Goal: Find specific page/section: Find specific page/section

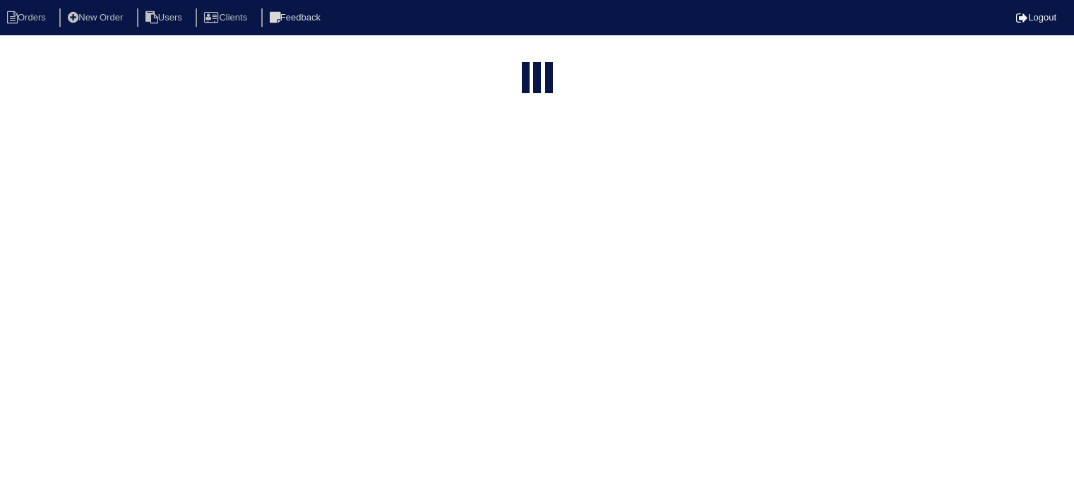
select select "15"
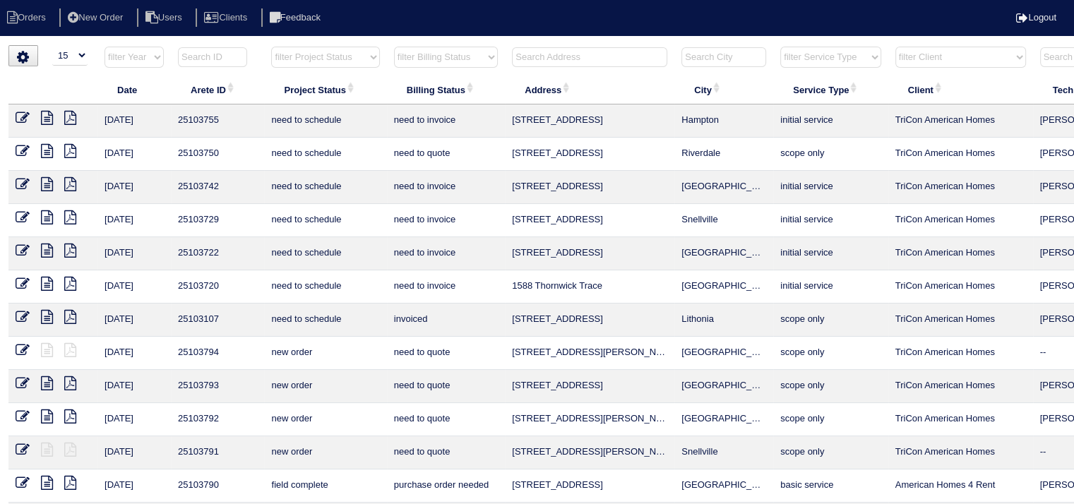
click at [570, 59] on input "text" at bounding box center [589, 57] width 155 height 20
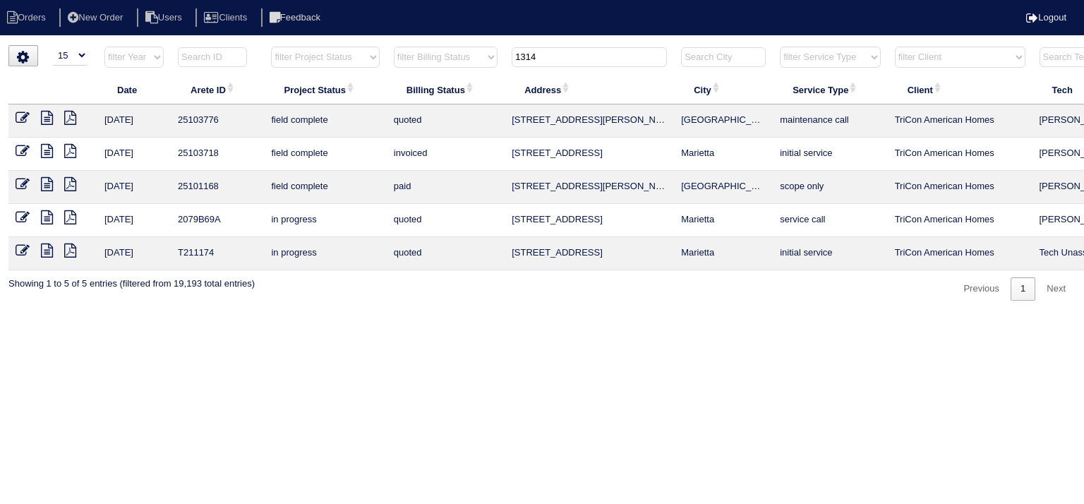
type input "1314"
click at [42, 114] on icon at bounding box center [47, 118] width 12 height 14
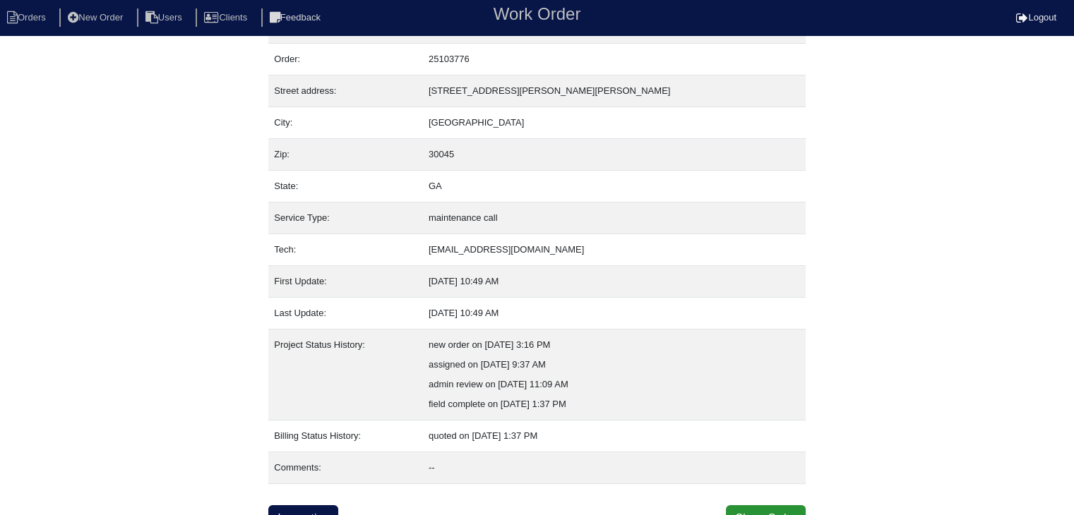
scroll to position [48, 0]
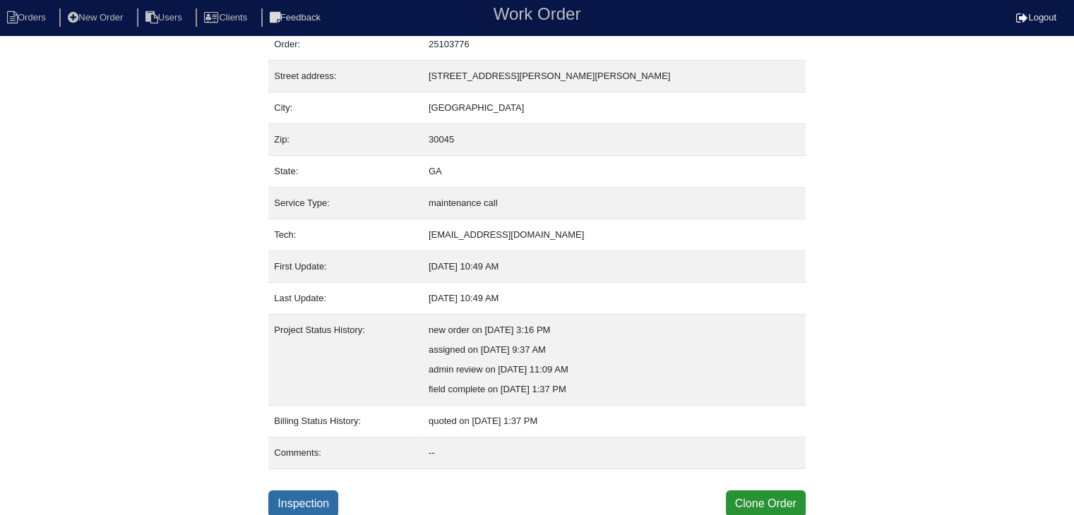
click at [311, 495] on link "Inspection" at bounding box center [303, 504] width 70 height 27
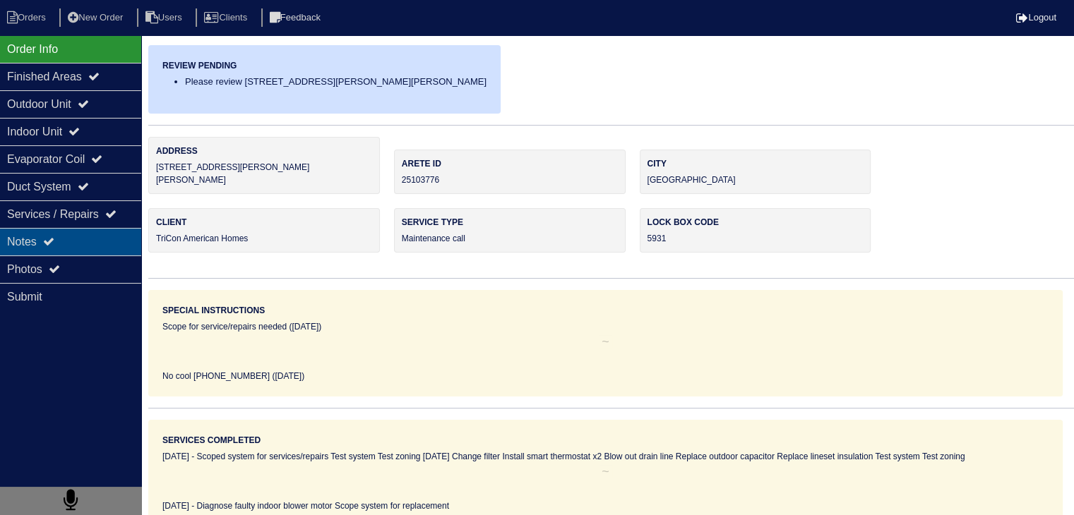
click at [82, 246] on div "Notes" at bounding box center [70, 242] width 141 height 28
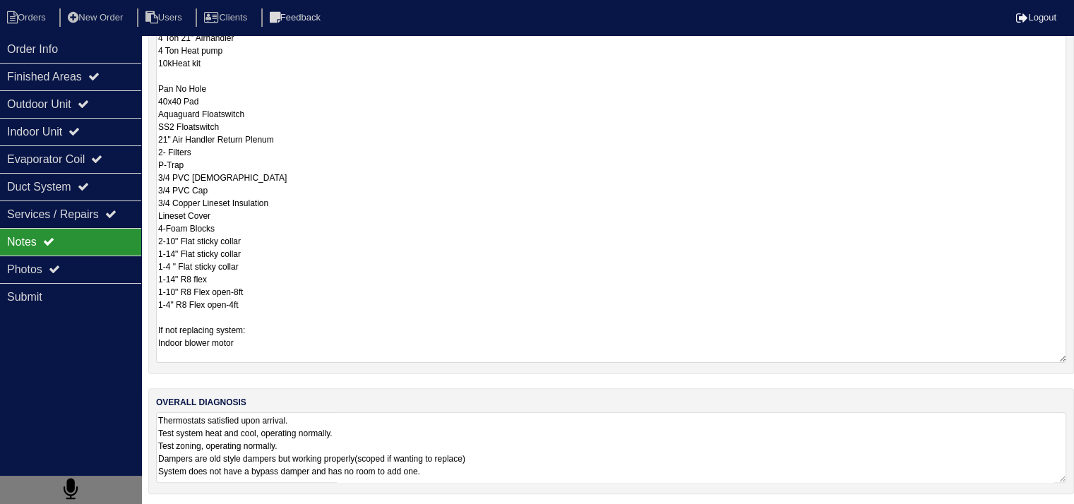
scroll to position [1, 0]
drag, startPoint x: 156, startPoint y: 330, endPoint x: 320, endPoint y: 334, distance: 164.5
click at [320, 334] on textarea "Full system material list: 4 Ton 21" Airhandler 4 Ton Heat pump 10kHeat kit Pan…" at bounding box center [611, 189] width 910 height 346
click at [316, 297] on textarea "Full system material list: 4 Ton 21" Airhandler 4 Ton Heat pump 10kHeat kit Pan…" at bounding box center [611, 189] width 910 height 346
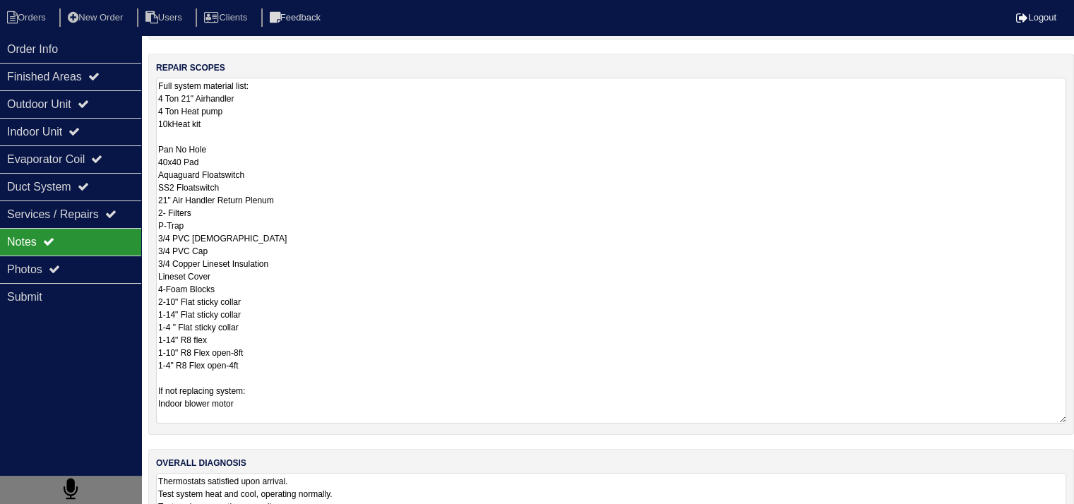
scroll to position [152, 0]
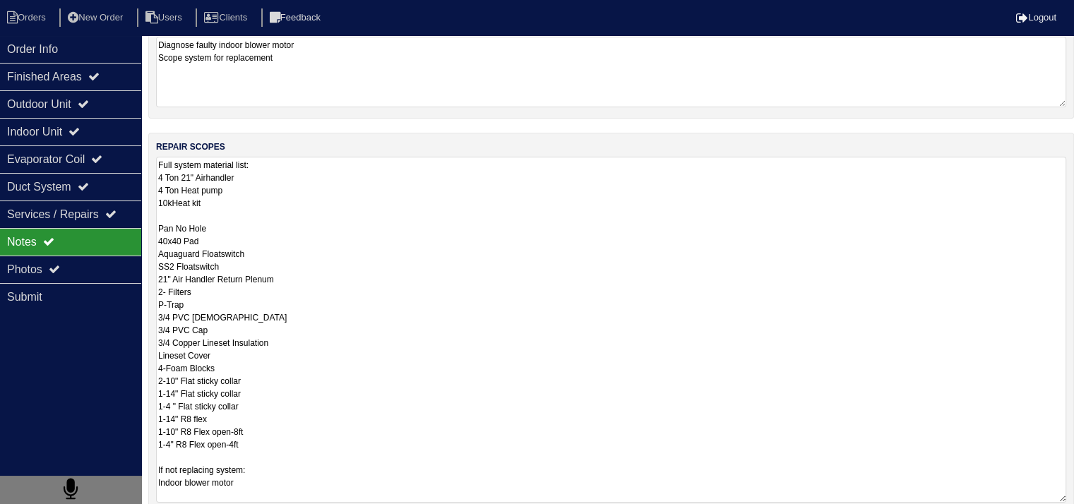
drag, startPoint x: 157, startPoint y: 179, endPoint x: 303, endPoint y: 447, distance: 305.4
click at [302, 447] on textarea "Full system material list: 4 Ton 21" Airhandler 4 Ton Heat pump 10kHeat kit Pan…" at bounding box center [611, 330] width 910 height 346
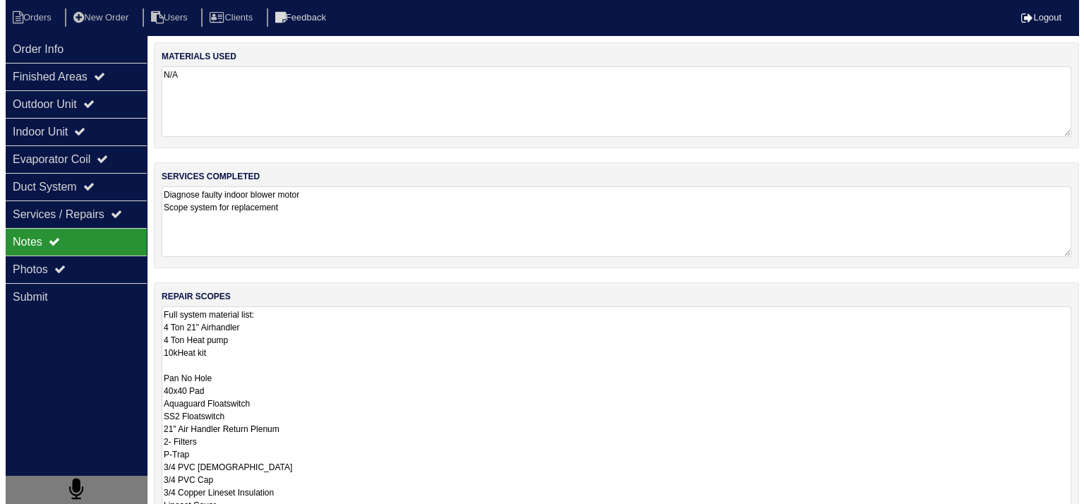
scroll to position [0, 0]
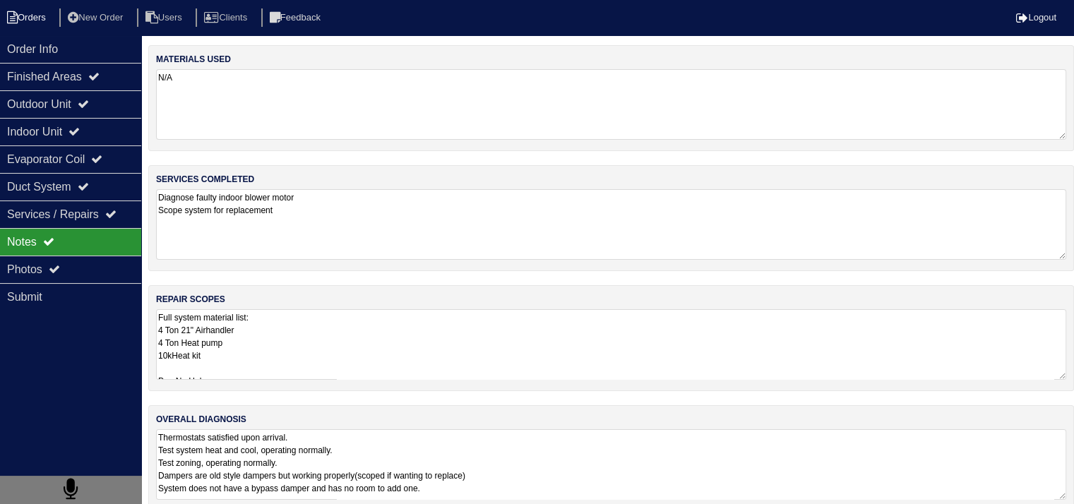
click at [30, 15] on li "Orders" at bounding box center [28, 17] width 57 height 19
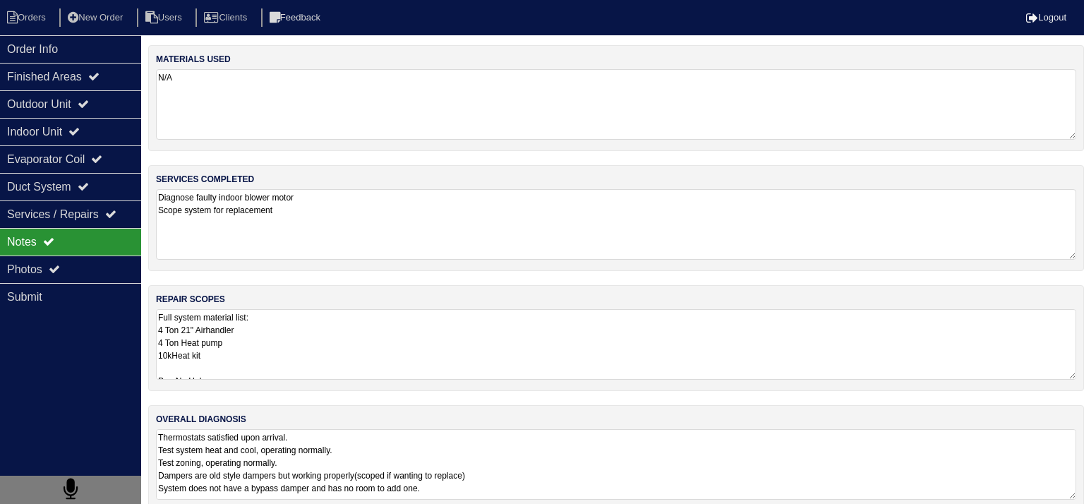
select select "15"
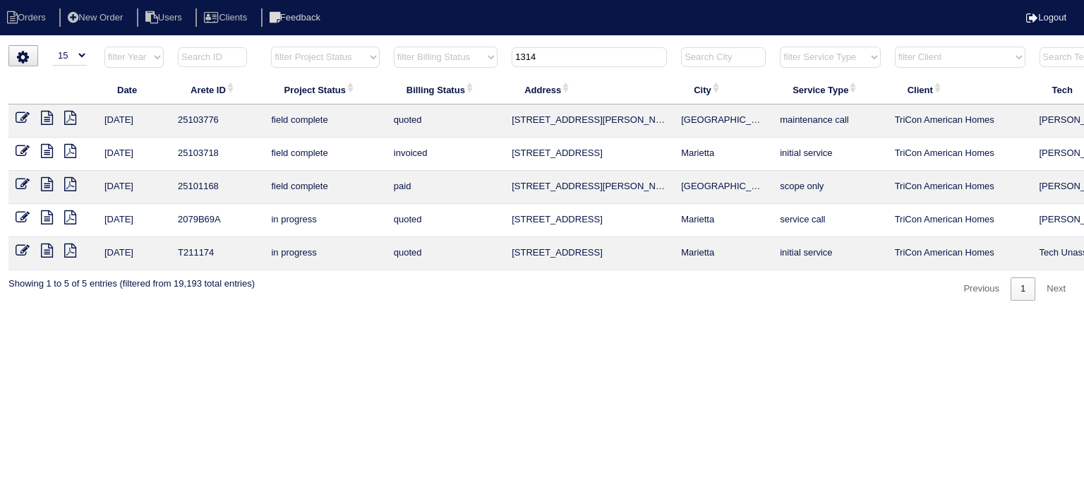
drag, startPoint x: 573, startPoint y: 61, endPoint x: 469, endPoint y: 61, distance: 103.8
click at [469, 61] on tr "filter Year -- Any Year -- 2025 2024 2023 2022 2021 2020 2019 filter Project St…" at bounding box center [619, 60] width 1223 height 29
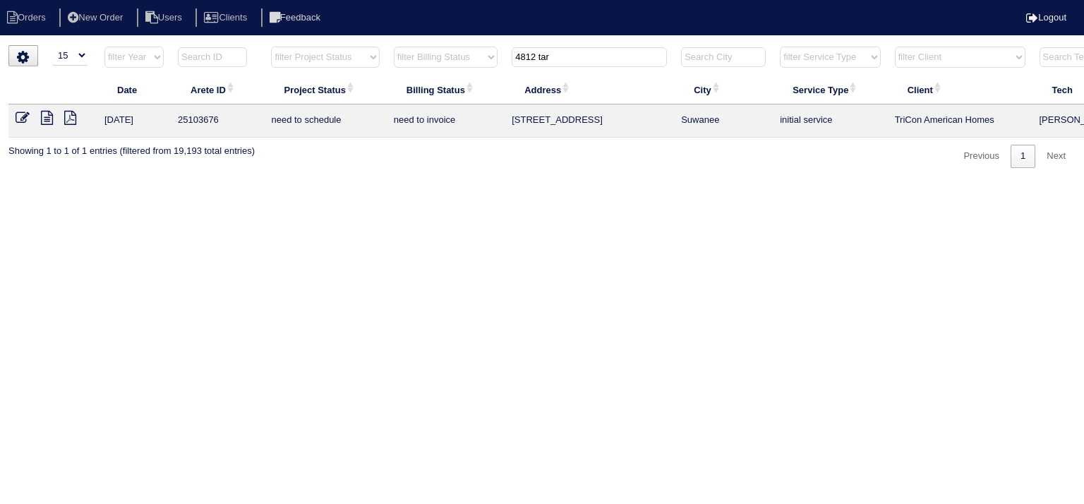
type input "4812 tar"
click at [47, 118] on icon at bounding box center [47, 118] width 12 height 14
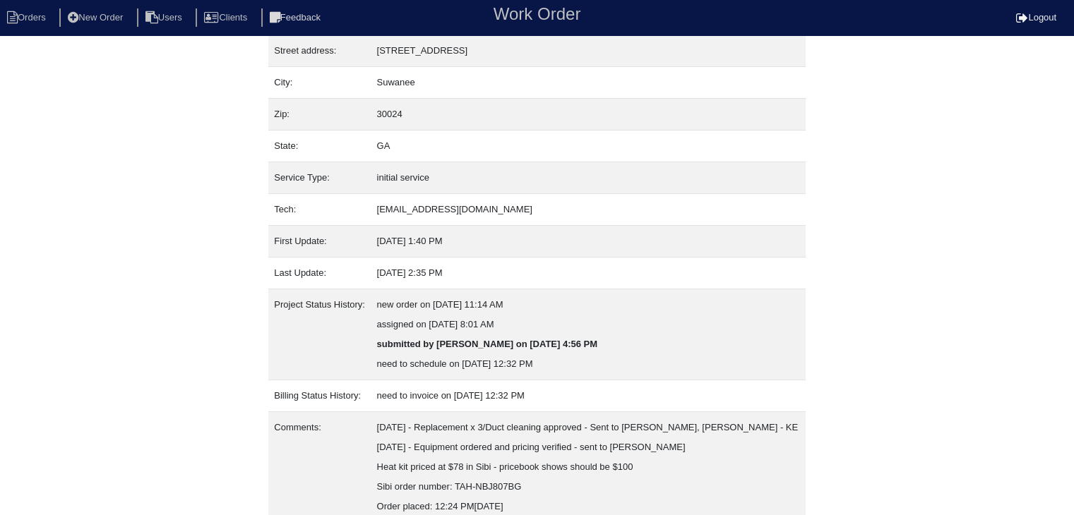
scroll to position [147, 0]
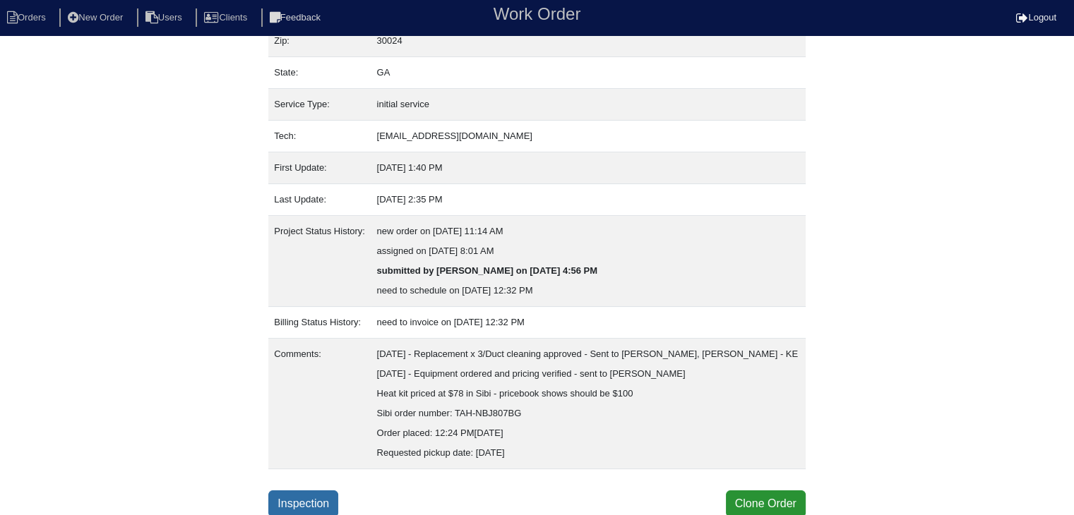
click at [295, 495] on link "Inspection" at bounding box center [303, 504] width 70 height 27
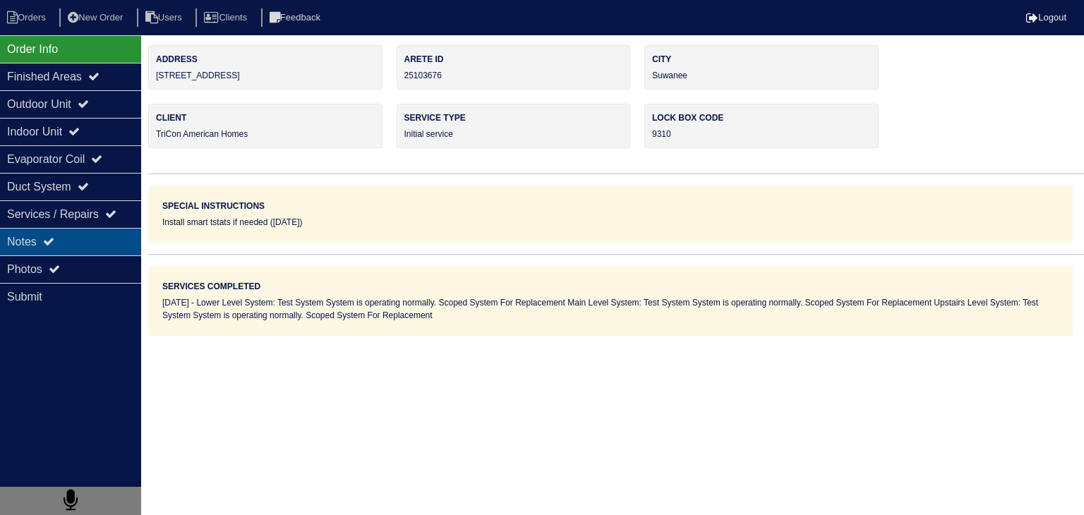
click at [99, 244] on div "Notes" at bounding box center [70, 242] width 141 height 28
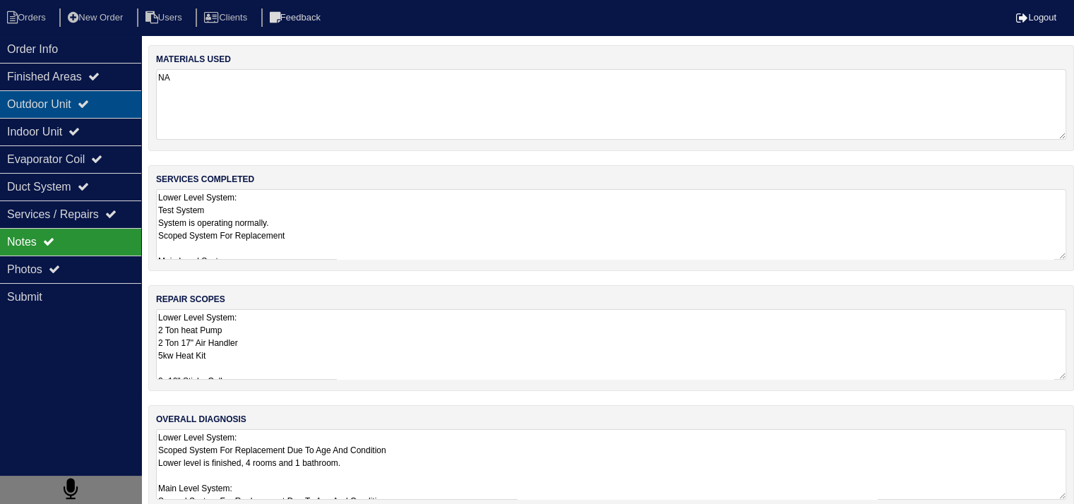
click at [25, 96] on div "Outdoor Unit" at bounding box center [70, 104] width 141 height 28
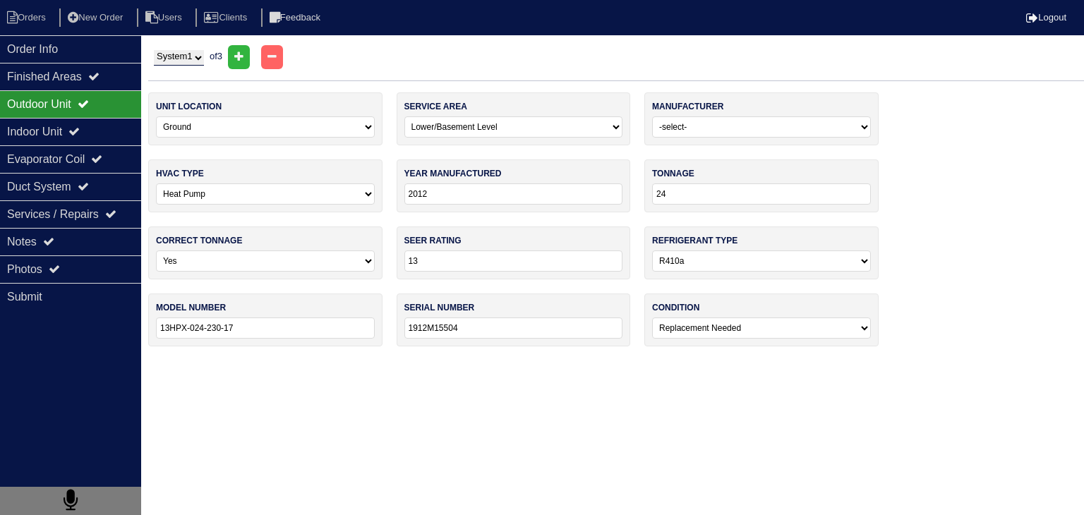
drag, startPoint x: 68, startPoint y: 243, endPoint x: 152, endPoint y: 284, distance: 93.8
click at [68, 243] on div "Notes" at bounding box center [70, 242] width 141 height 28
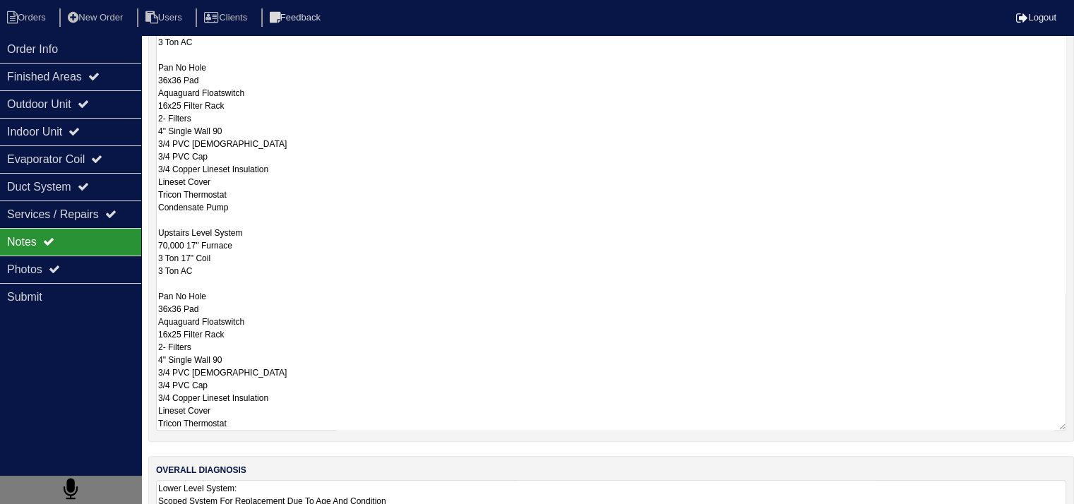
scroll to position [624, 0]
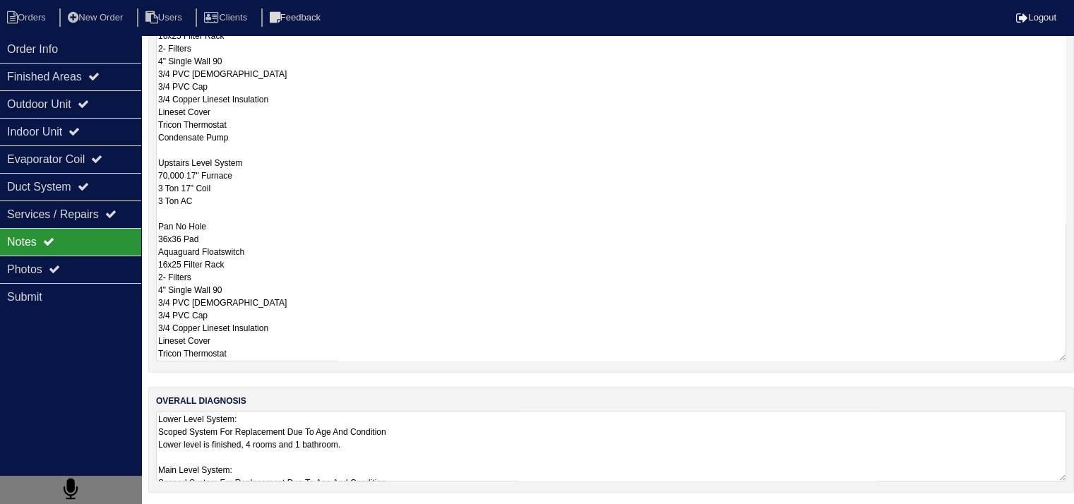
drag, startPoint x: 157, startPoint y: 317, endPoint x: 291, endPoint y: 545, distance: 264.1
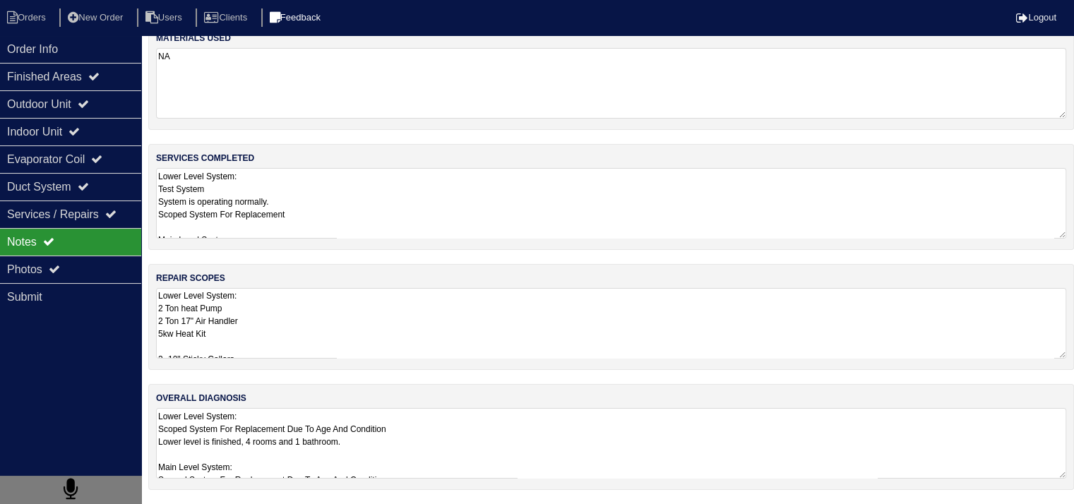
scroll to position [18, 0]
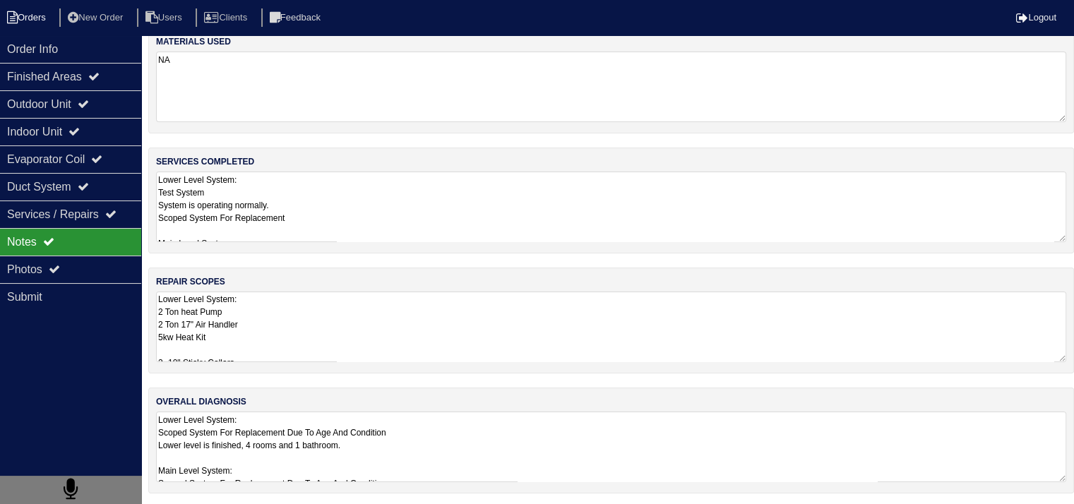
click at [49, 20] on li "Orders" at bounding box center [28, 17] width 57 height 19
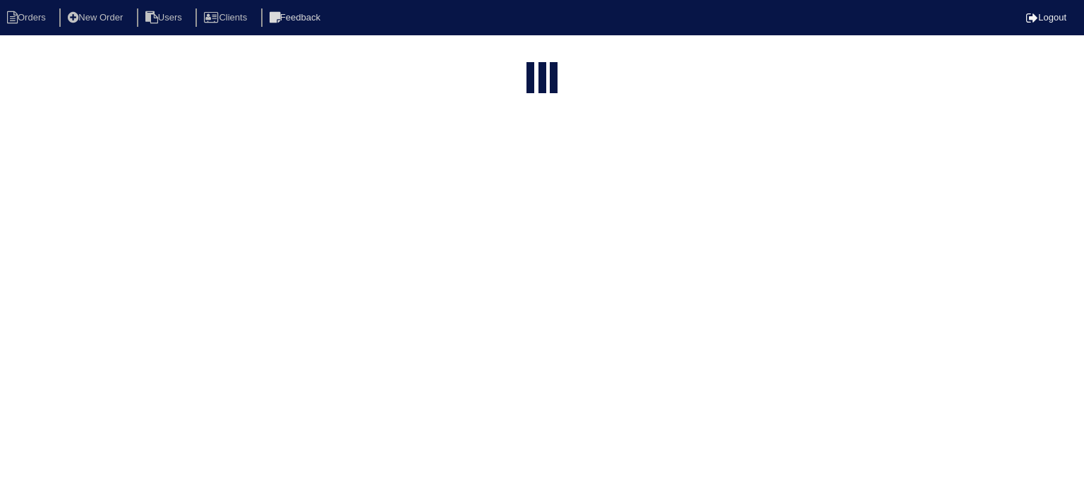
select select "15"
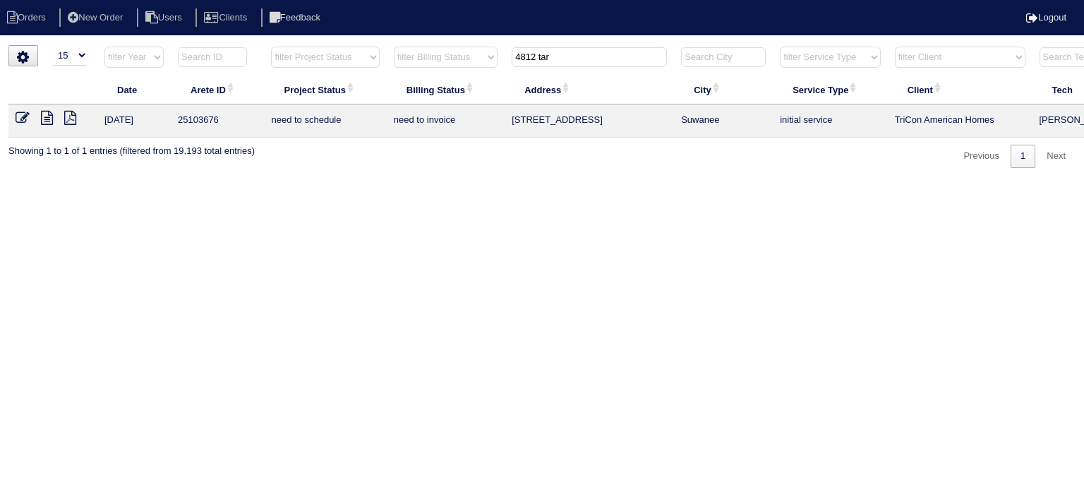
drag, startPoint x: 596, startPoint y: 61, endPoint x: 383, endPoint y: 59, distance: 213.2
click at [383, 60] on tr "filter Year -- Any Year -- 2025 2024 2023 2022 2021 2020 2019 filter Project St…" at bounding box center [619, 60] width 1223 height 29
type input "257 winding"
click at [48, 121] on icon at bounding box center [47, 118] width 12 height 14
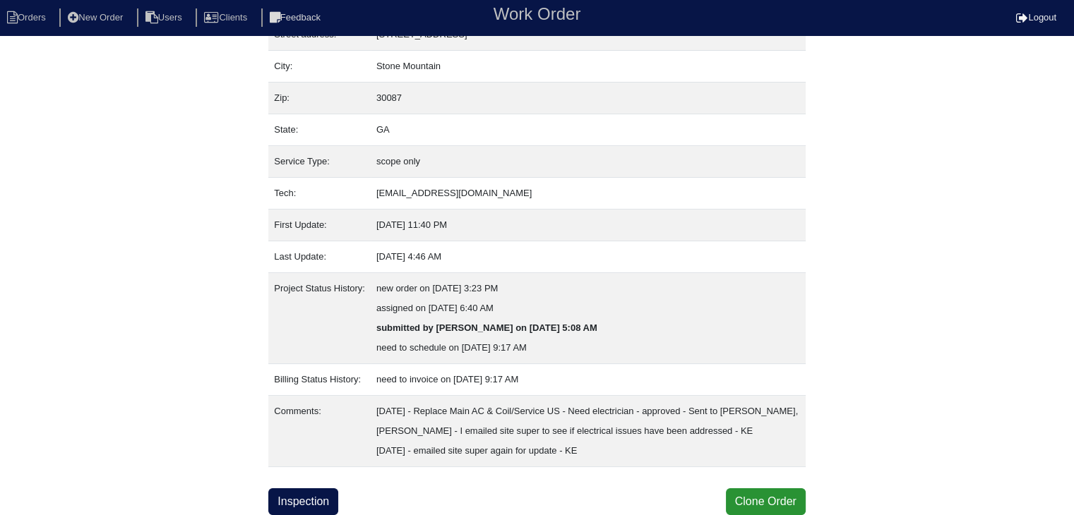
scroll to position [107, 0]
click at [296, 498] on link "Inspection" at bounding box center [303, 501] width 70 height 27
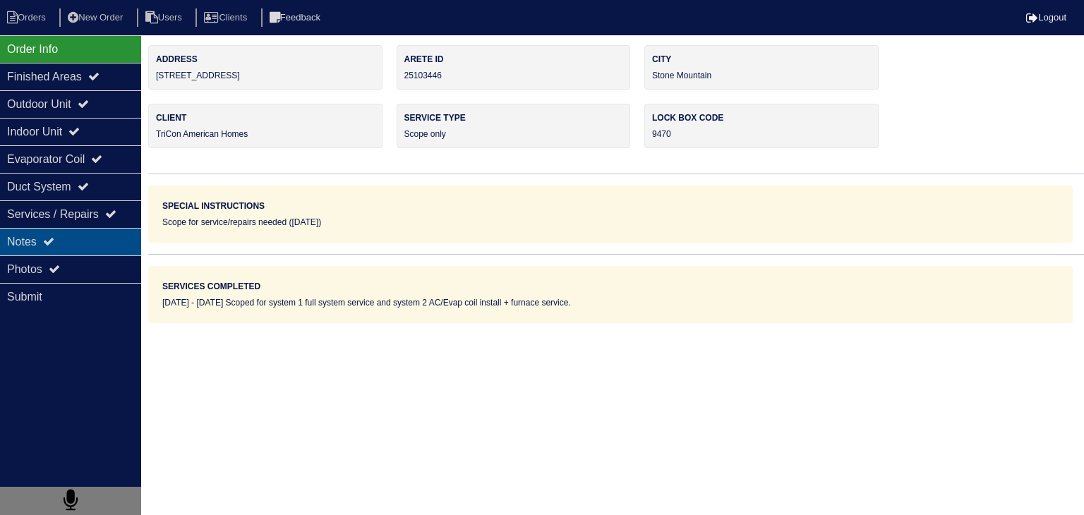
click at [126, 245] on div "Notes" at bounding box center [70, 242] width 141 height 28
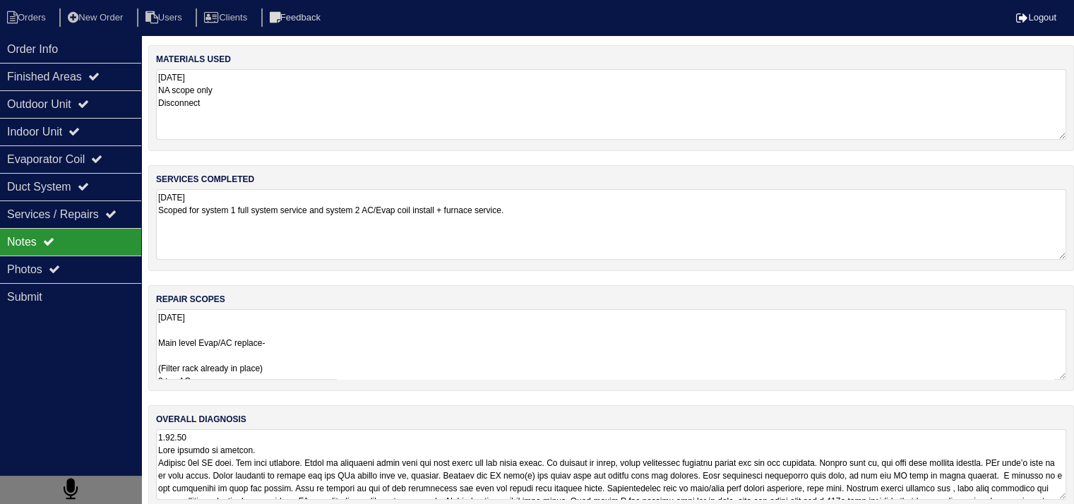
click at [448, 356] on textarea "9.18.25 Main level Evap/AC replace- (Filter rack already in place) 2 ton AC 2 t…" at bounding box center [611, 344] width 910 height 71
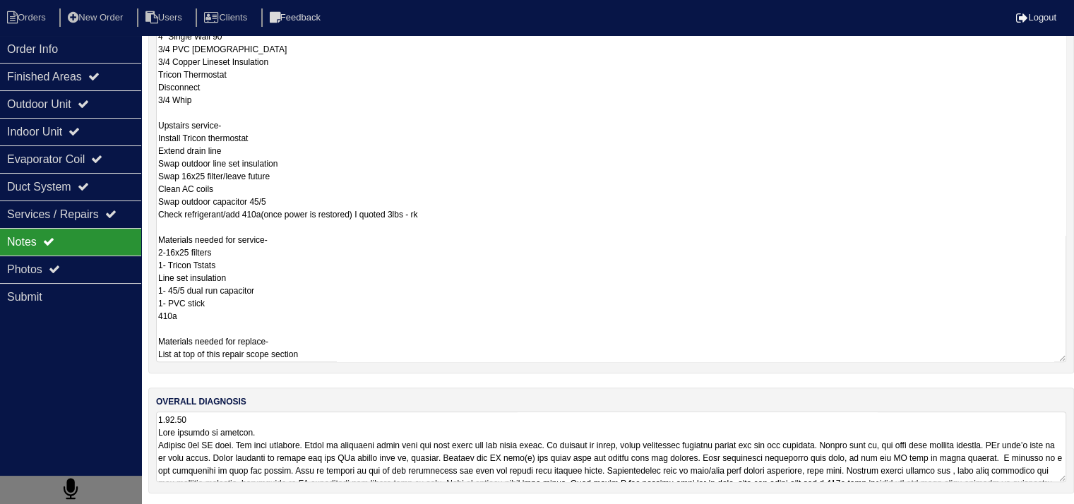
scroll to position [18, 0]
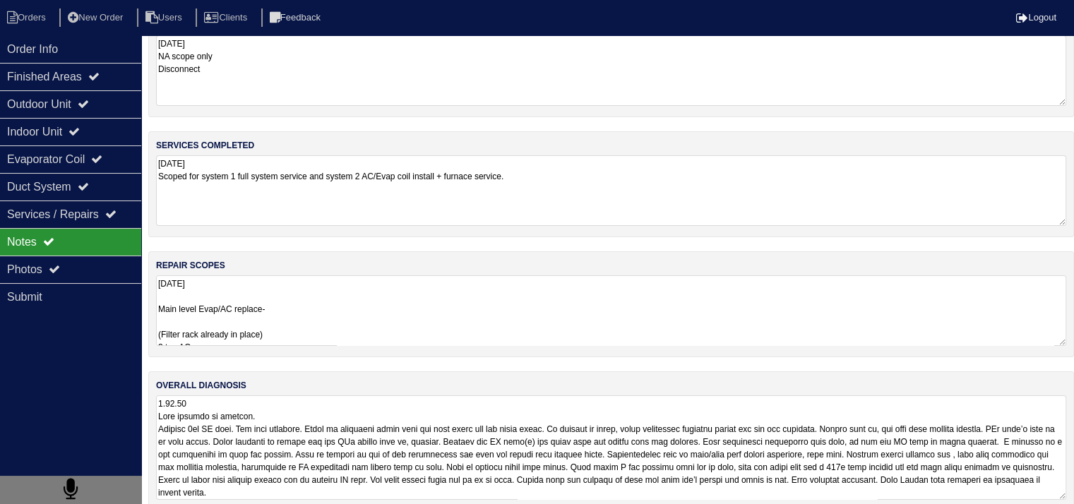
scroll to position [52, 0]
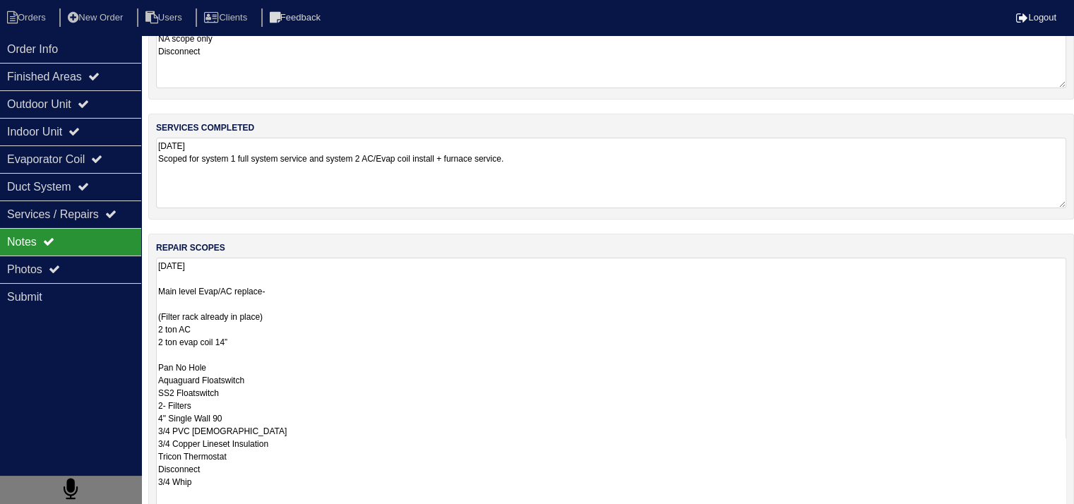
click at [402, 300] on textarea "9.18.25 Main level Evap/AC replace- (Filter rack already in place) 2 ton AC 2 t…" at bounding box center [611, 501] width 910 height 486
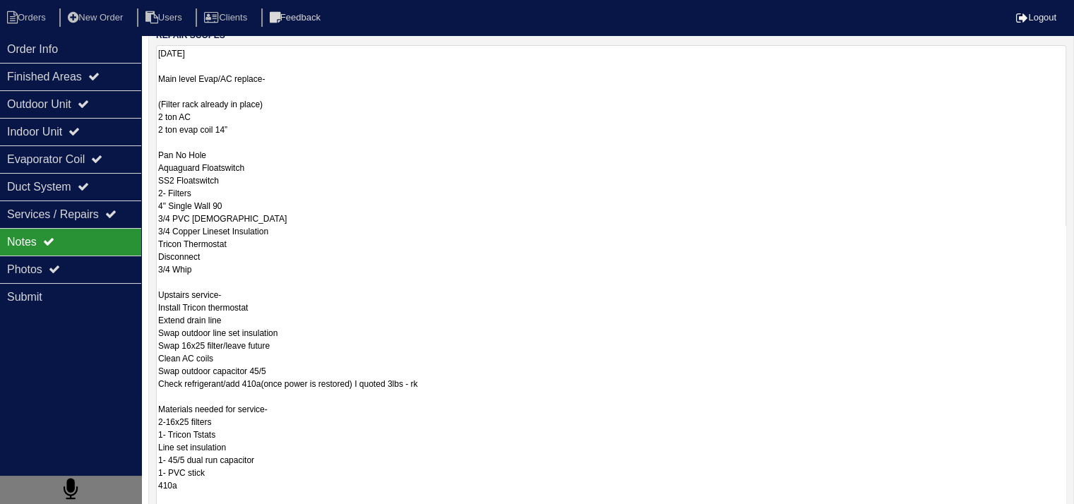
scroll to position [433, 0]
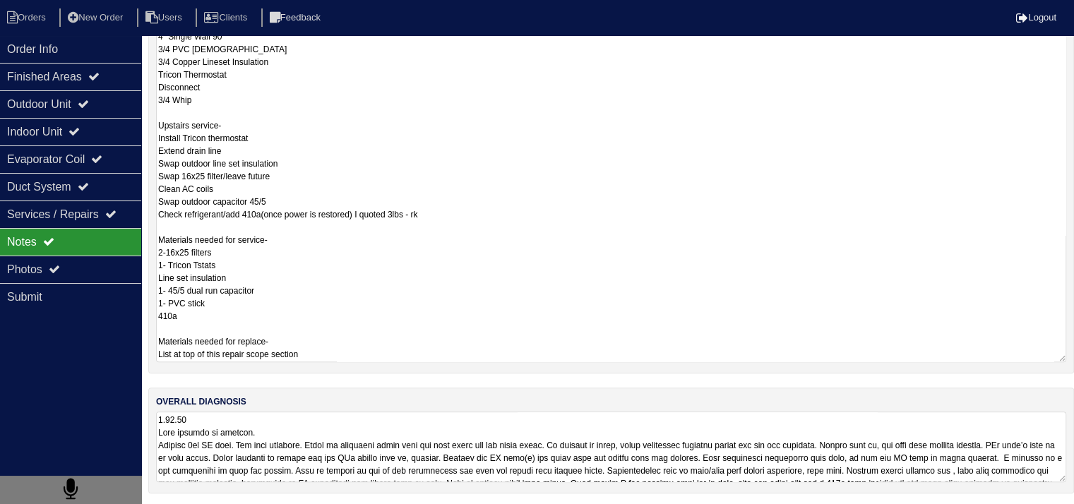
drag, startPoint x: 158, startPoint y: 289, endPoint x: 322, endPoint y: 323, distance: 167.2
click at [322, 323] on textarea "9.18.25 Main level Evap/AC replace- (Filter rack already in place) 2 ton AC 2 t…" at bounding box center [611, 119] width 910 height 486
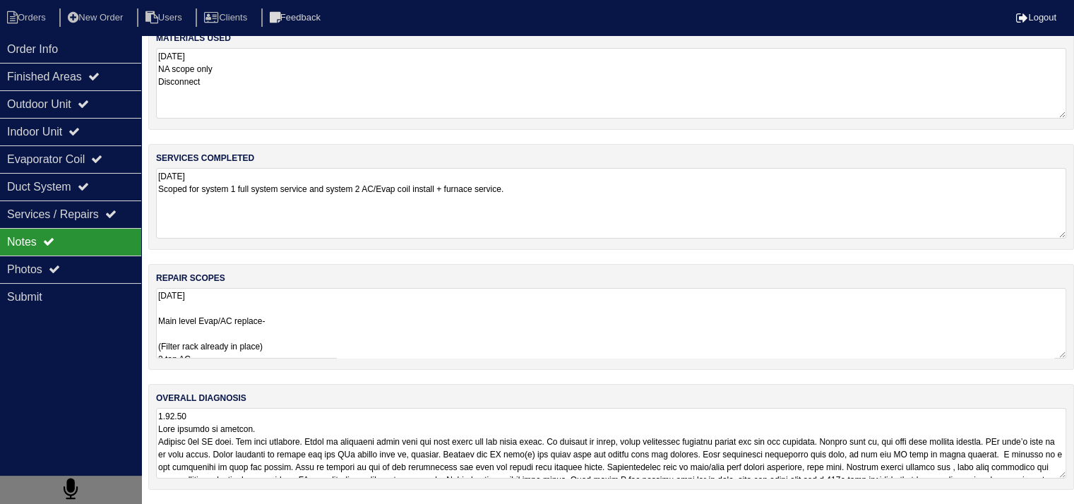
scroll to position [18, 0]
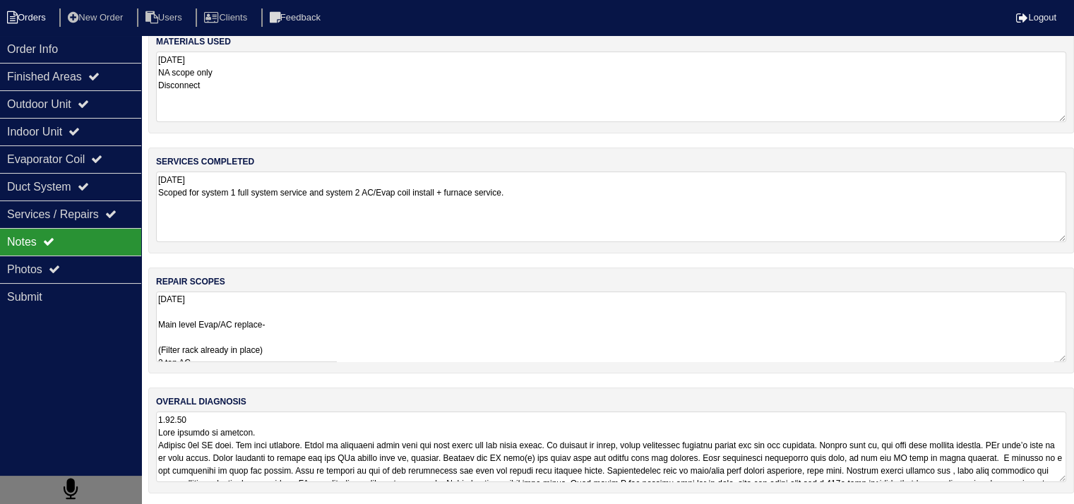
click at [25, 17] on li "Orders" at bounding box center [28, 17] width 57 height 19
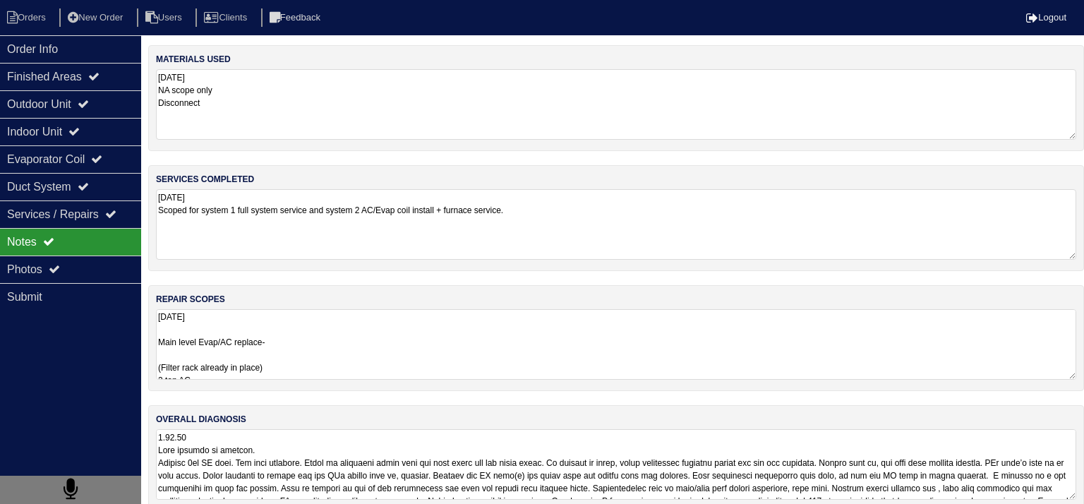
select select "15"
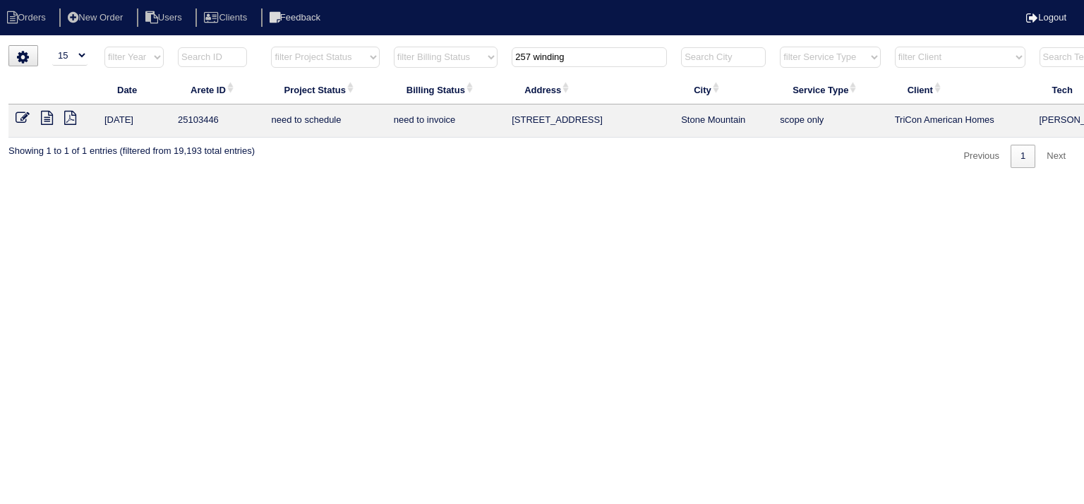
drag, startPoint x: 488, startPoint y: 55, endPoint x: 475, endPoint y: 54, distance: 12.7
click at [476, 55] on tr "filter Year -- Any Year -- 2025 2024 2023 2022 2021 2020 2019 filter Project St…" at bounding box center [619, 60] width 1223 height 29
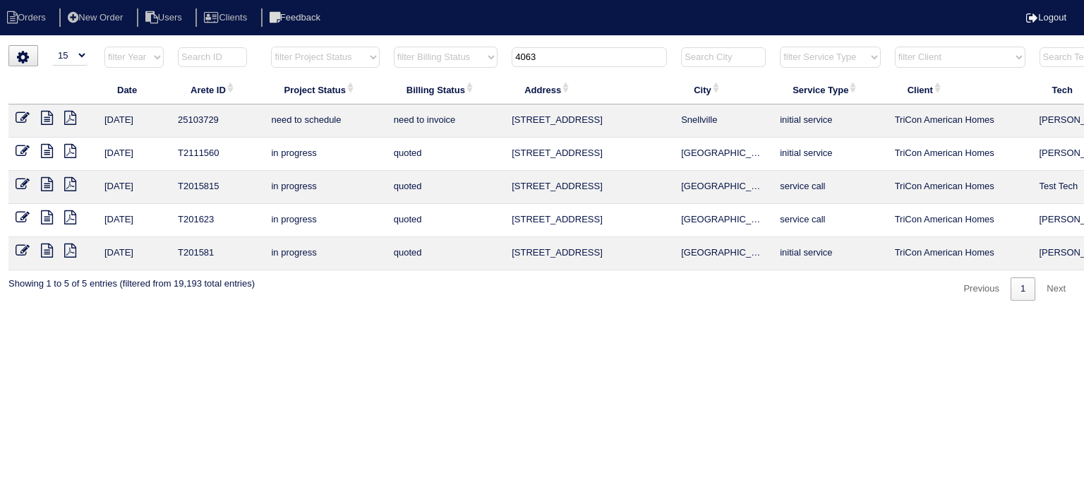
type input "4063"
click at [44, 120] on icon at bounding box center [47, 118] width 12 height 14
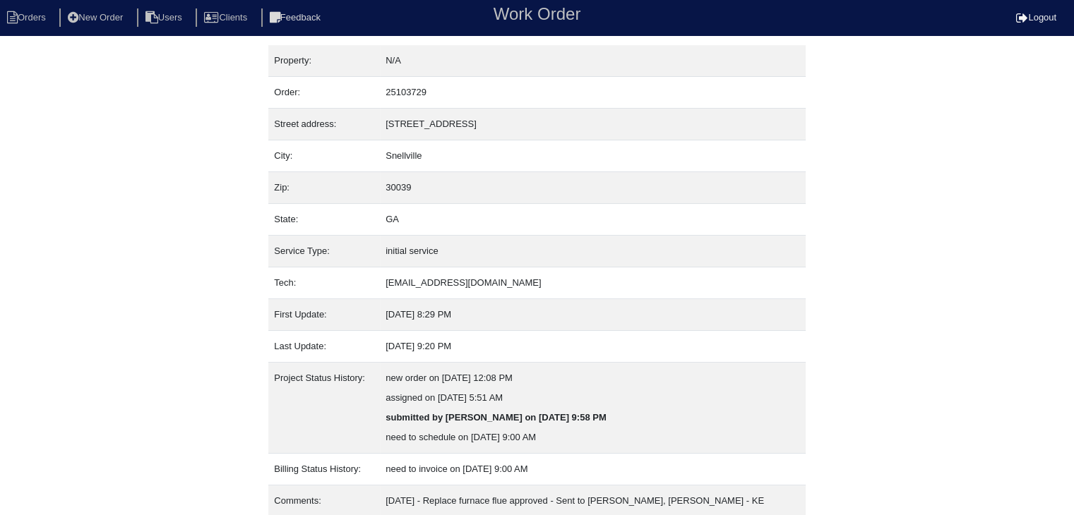
scroll to position [48, 0]
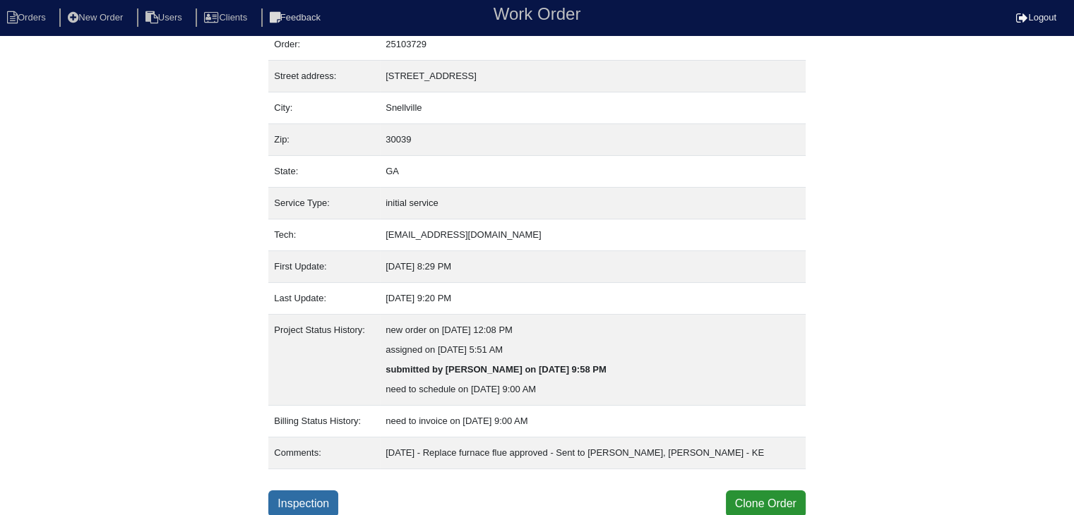
click at [301, 503] on link "Inspection" at bounding box center [303, 504] width 70 height 27
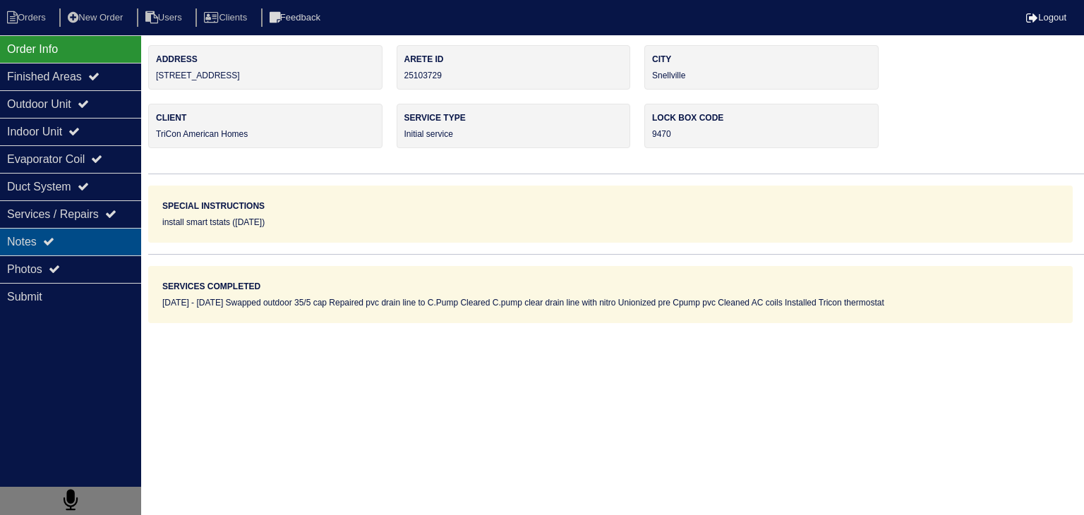
click at [83, 250] on div "Notes" at bounding box center [70, 242] width 141 height 28
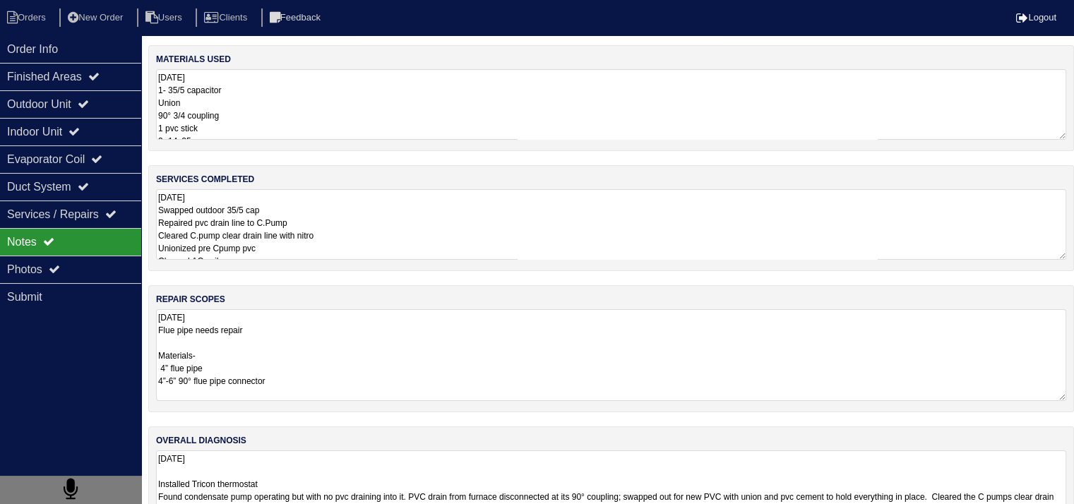
click at [339, 366] on textarea "[DATE] Flue pipe needs repair Materials- 4” flue pipe 4”-6” 90° flue pipe conne…" at bounding box center [611, 355] width 910 height 92
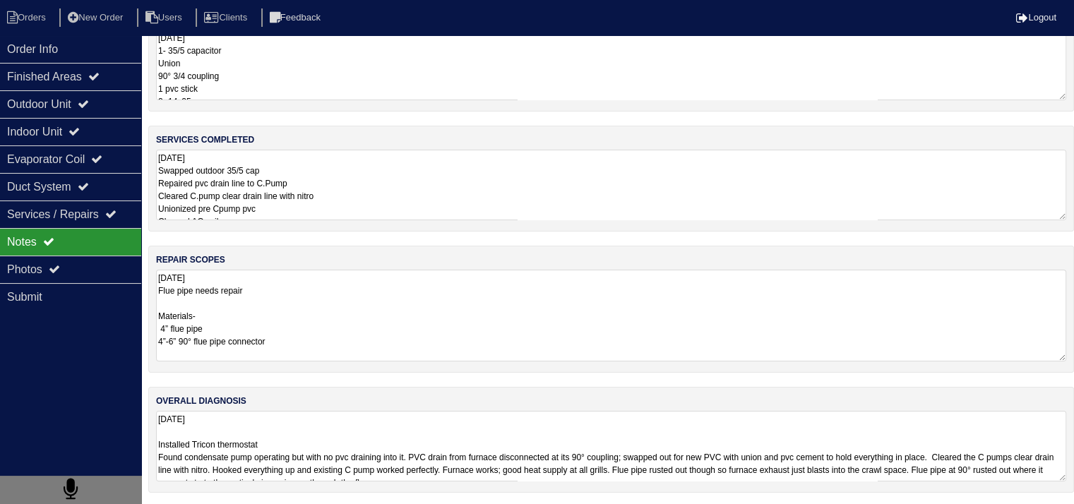
click at [384, 441] on textarea "10-10-25 Installed Tricon thermostat Found condensate pump operating but with n…" at bounding box center [611, 446] width 910 height 71
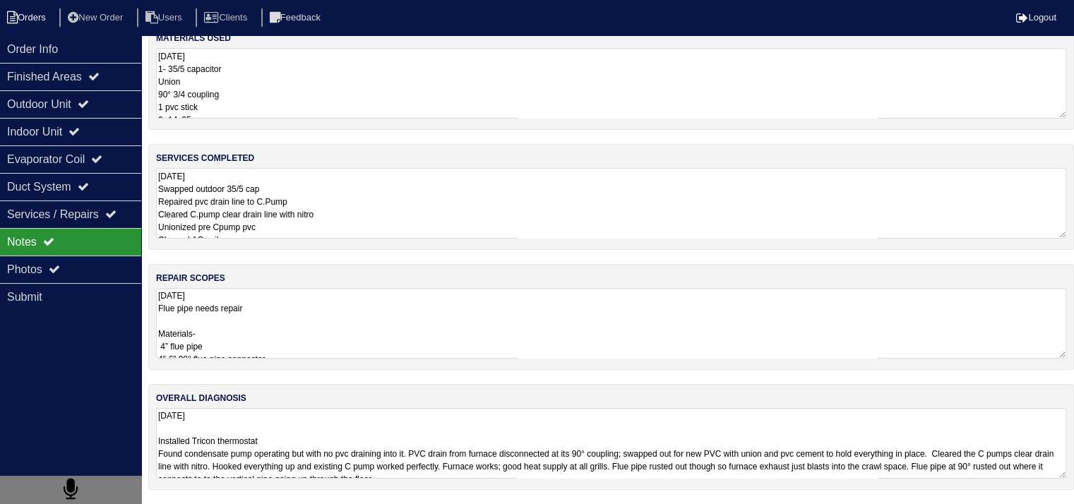
scroll to position [18, 0]
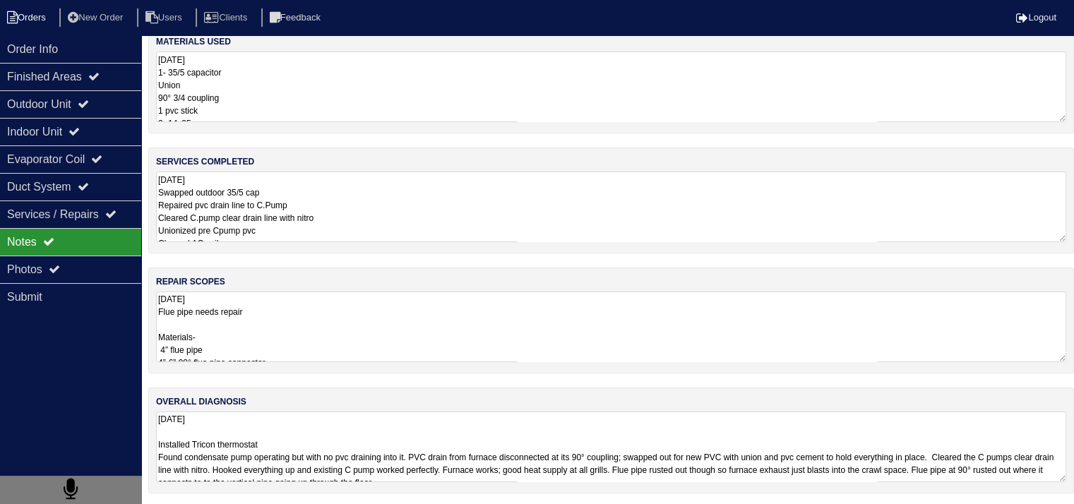
click at [33, 15] on li "Orders" at bounding box center [28, 17] width 57 height 19
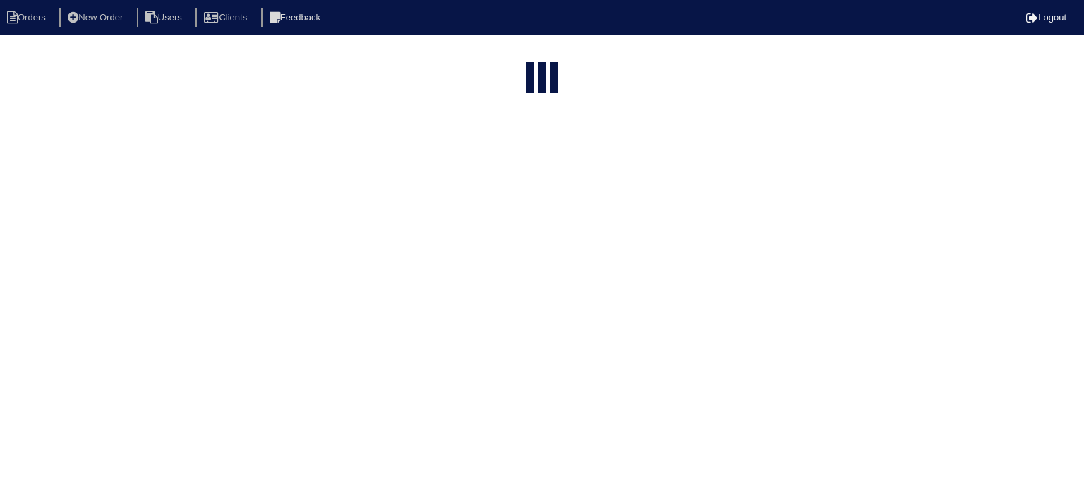
select select "15"
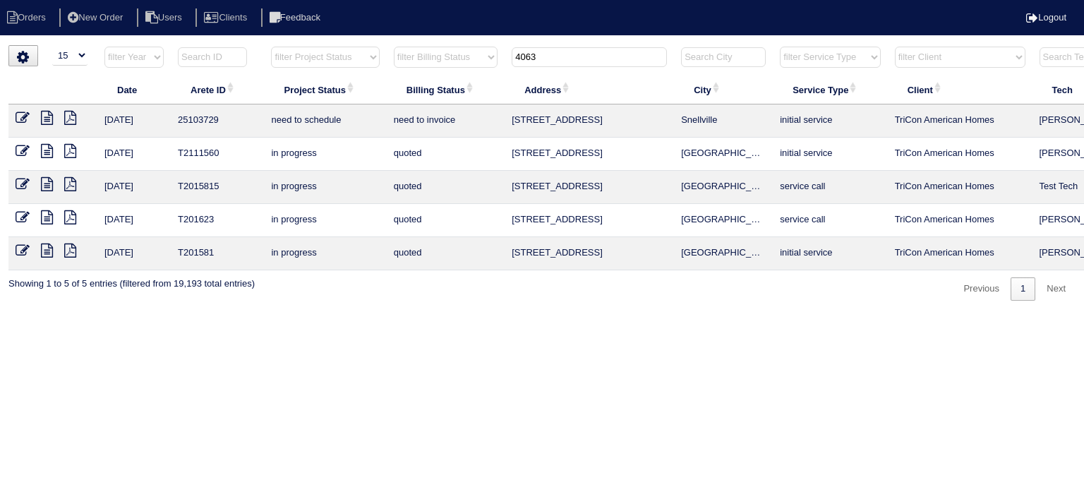
drag, startPoint x: 567, startPoint y: 54, endPoint x: 430, endPoint y: 52, distance: 136.9
click at [430, 52] on tr "filter Year -- Any Year -- 2025 2024 2023 2022 2021 2020 2019 filter Project St…" at bounding box center [619, 60] width 1223 height 29
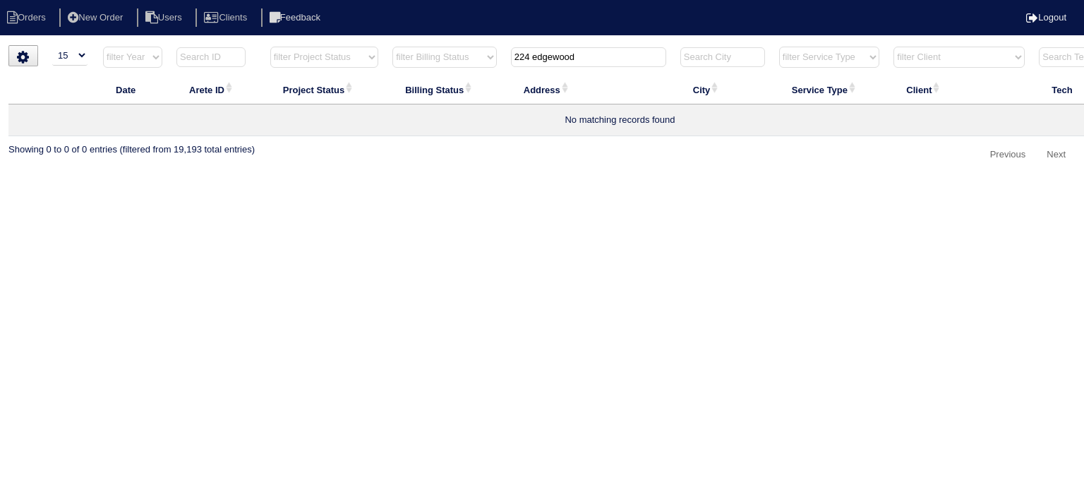
click at [539, 58] on input "224 edgewood" at bounding box center [588, 57] width 155 height 20
click at [535, 58] on input "224 edgewood" at bounding box center [588, 57] width 155 height 20
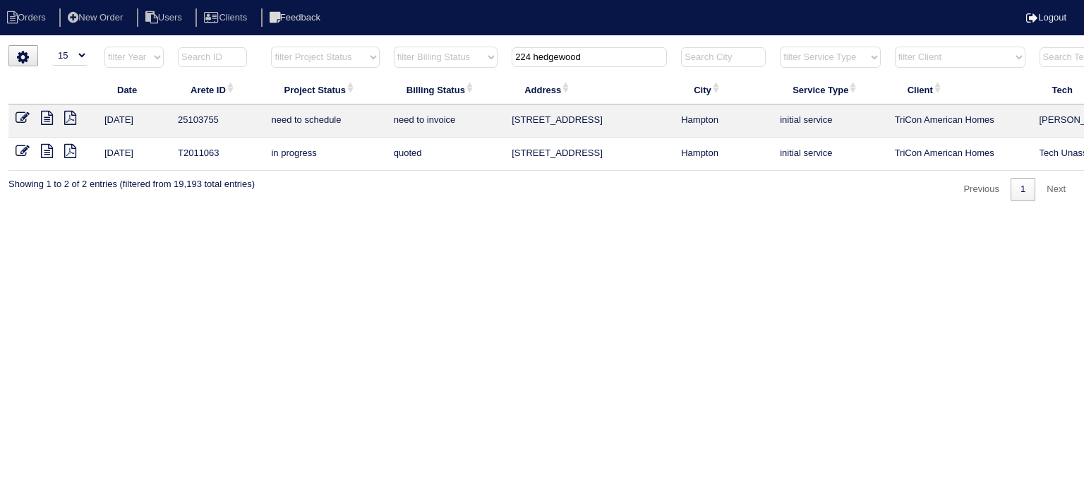
type input "224 hedgewood"
click at [45, 118] on icon at bounding box center [47, 118] width 12 height 14
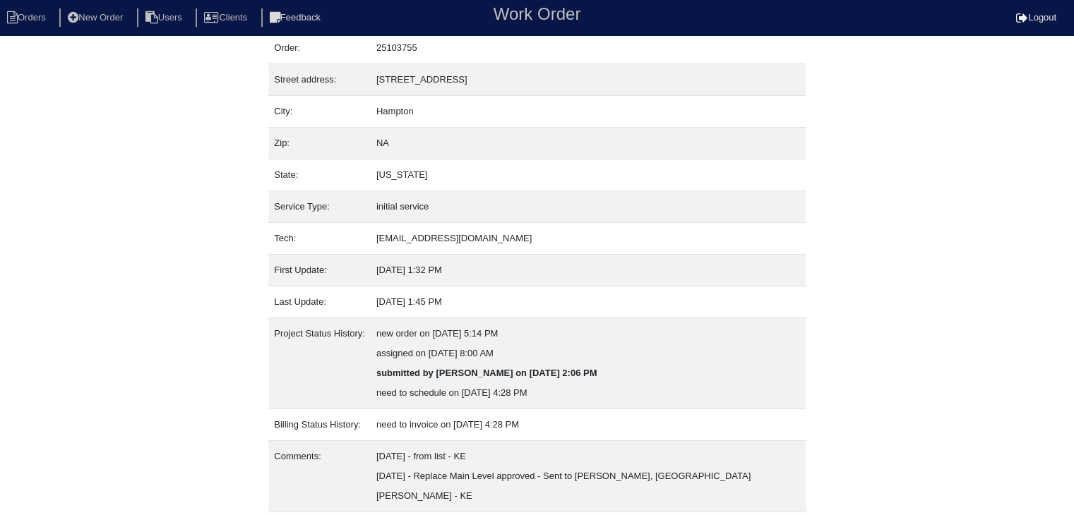
scroll to position [68, 0]
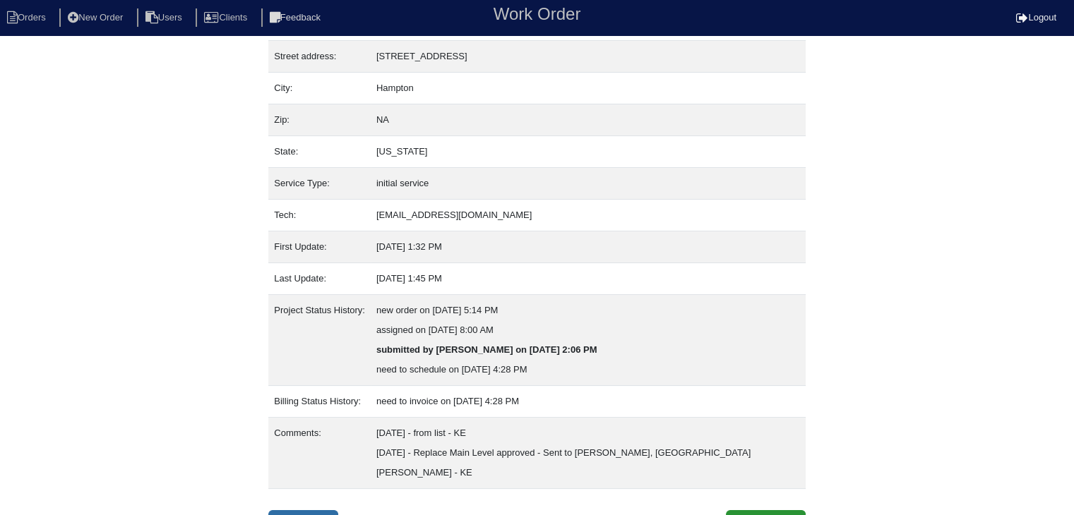
click at [328, 510] on link "Inspection" at bounding box center [303, 523] width 70 height 27
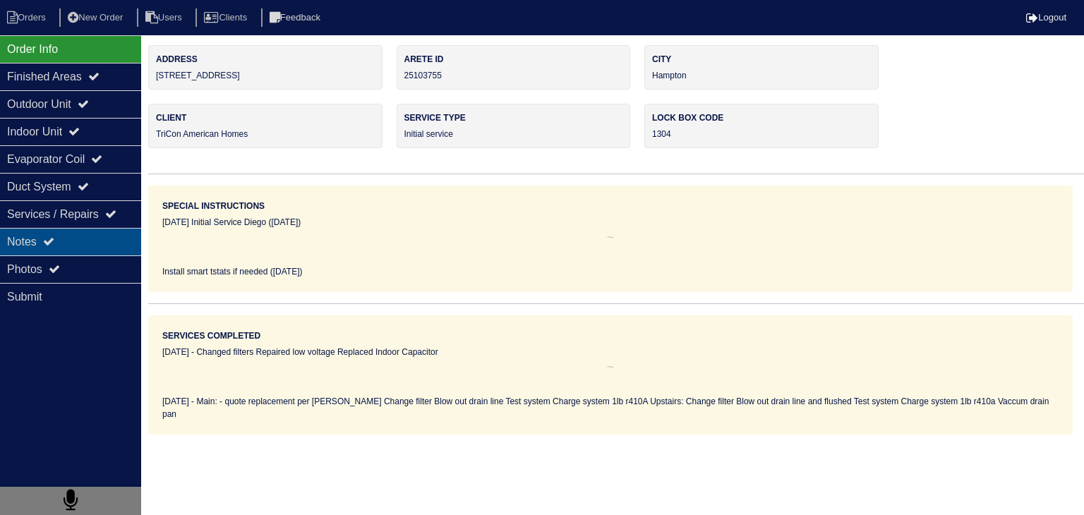
drag, startPoint x: 82, startPoint y: 244, endPoint x: 100, endPoint y: 246, distance: 18.6
click at [82, 244] on div "Notes" at bounding box center [70, 242] width 141 height 28
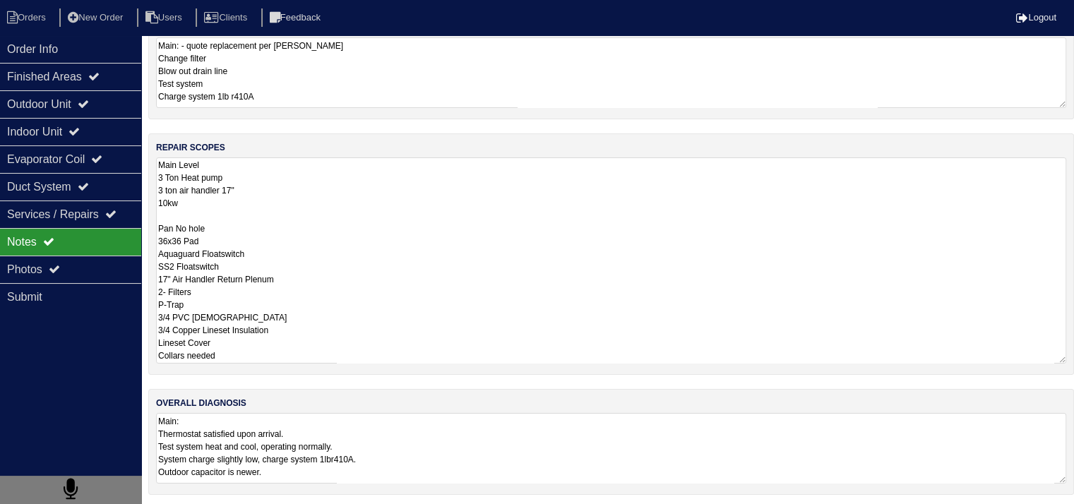
scroll to position [153, 0]
drag, startPoint x: 159, startPoint y: 316, endPoint x: 273, endPoint y: 520, distance: 234.5
click at [273, 507] on html "Orders New Order Users Clients Feedback Logout Orders New Order Users Clients M…" at bounding box center [537, 177] width 1074 height 661
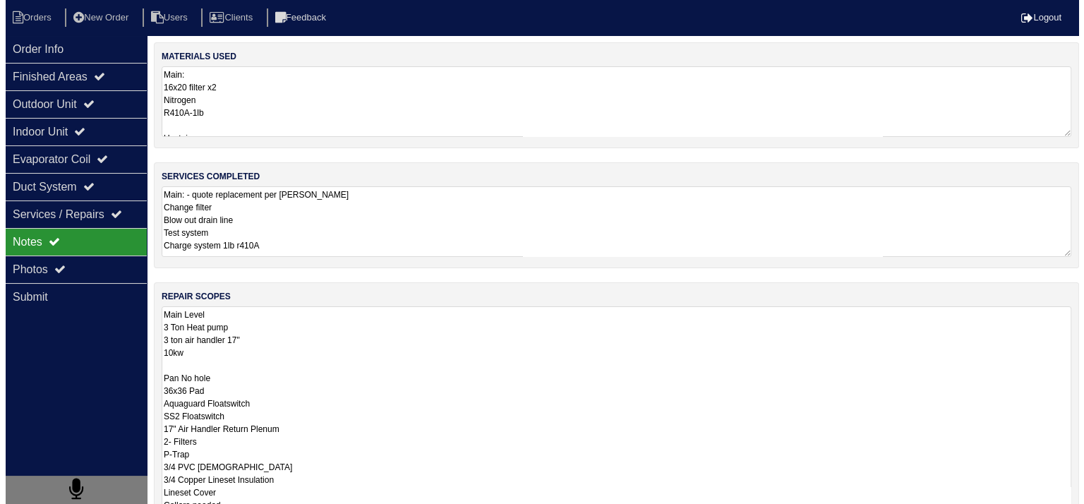
scroll to position [0, 0]
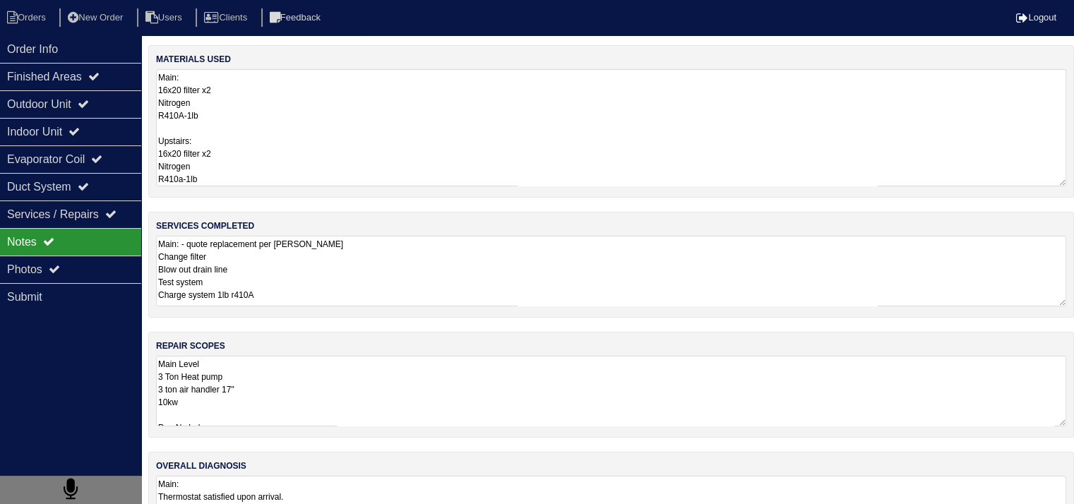
click at [400, 90] on textarea "Main: 16x20 filter x2 Nitrogen R410A-1lb Upstairs: 16x20 filter x2 Nitrogen R41…" at bounding box center [611, 127] width 910 height 117
click at [353, 284] on textarea "Main: - quote replacement per [PERSON_NAME] Change filter Blow out drain line T…" at bounding box center [611, 271] width 910 height 71
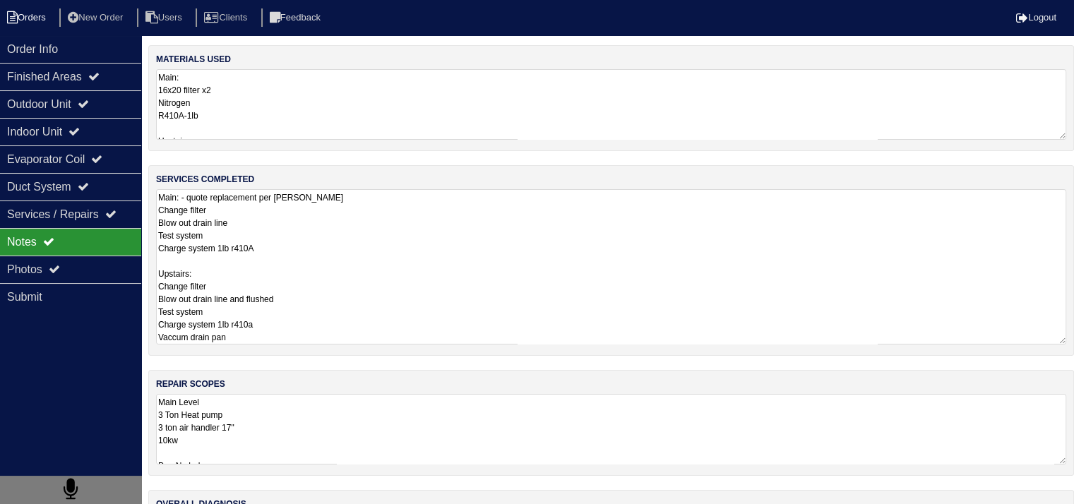
click at [45, 17] on li "Orders" at bounding box center [28, 17] width 57 height 19
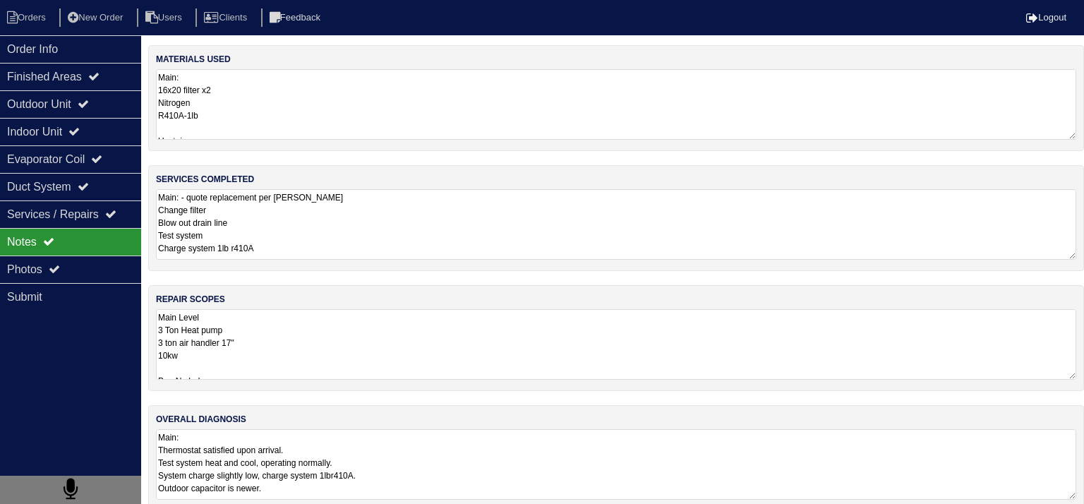
select select "15"
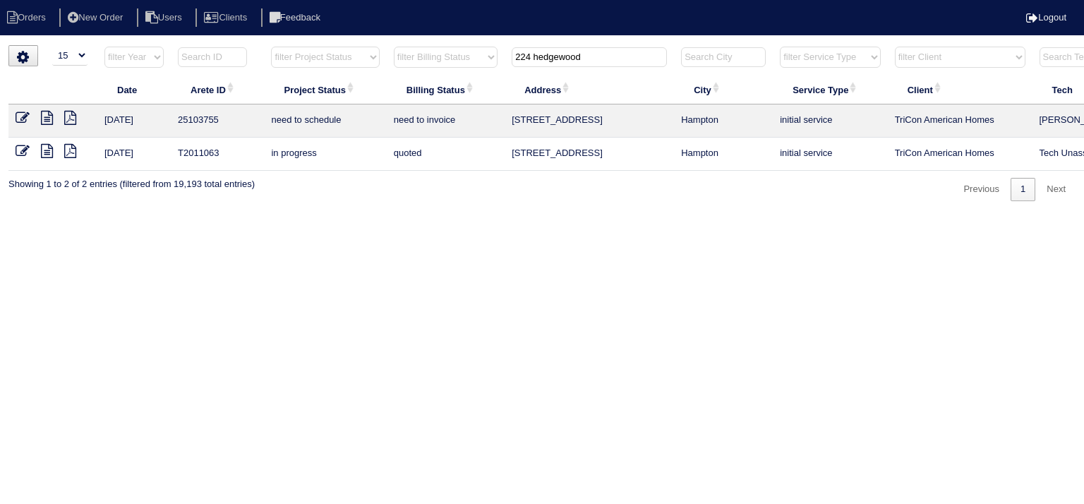
click at [589, 60] on input "224 hedgewood" at bounding box center [589, 57] width 155 height 20
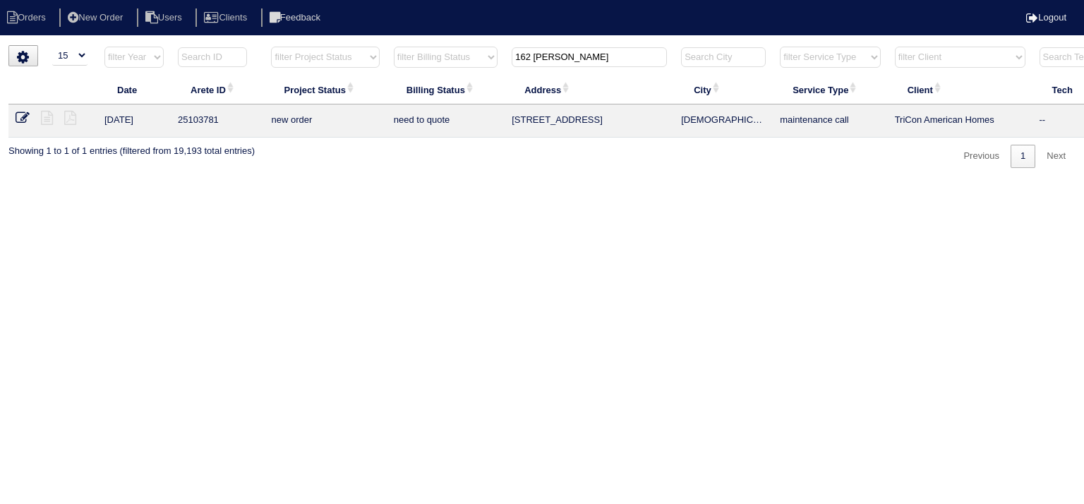
drag, startPoint x: 588, startPoint y: 54, endPoint x: 426, endPoint y: 53, distance: 162.3
click at [426, 53] on tr "filter Year -- Any Year -- 2025 2024 2023 2022 2021 2020 2019 filter Project St…" at bounding box center [619, 60] width 1223 height 29
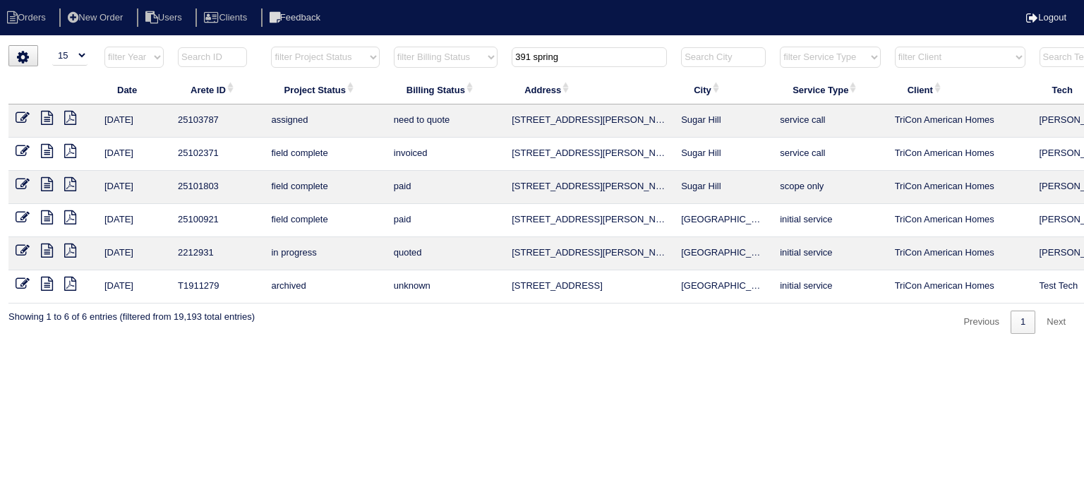
type input "391 spring"
